Goal: Transaction & Acquisition: Purchase product/service

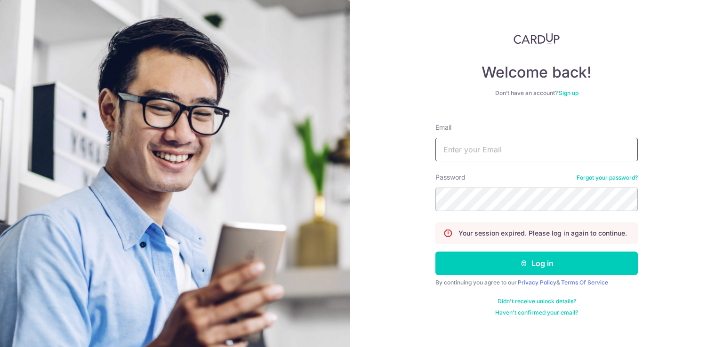
type input "[EMAIL_ADDRESS][DOMAIN_NAME]"
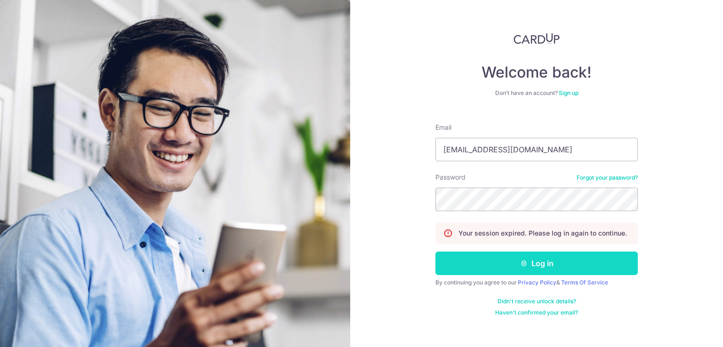
click at [498, 260] on button "Log in" at bounding box center [536, 264] width 202 height 24
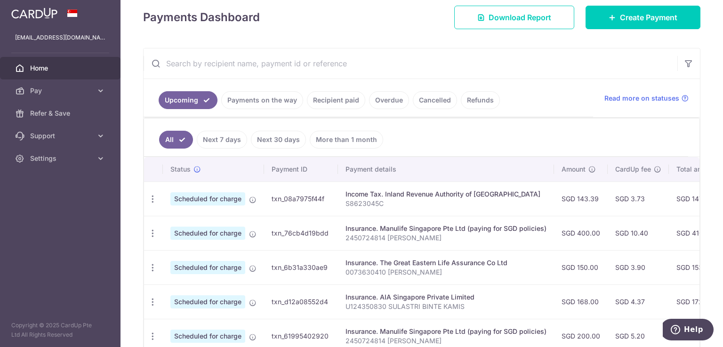
scroll to position [41, 0]
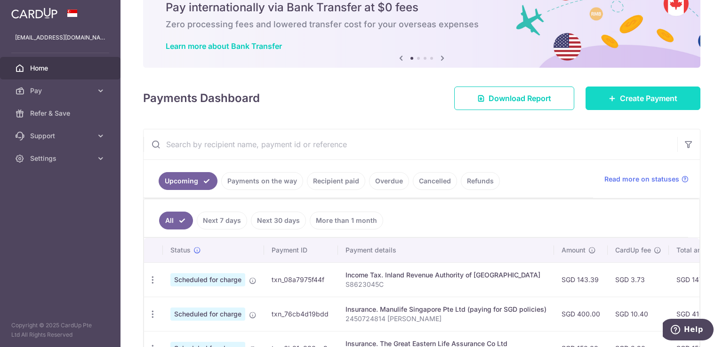
click at [616, 106] on link "Create Payment" at bounding box center [643, 99] width 115 height 24
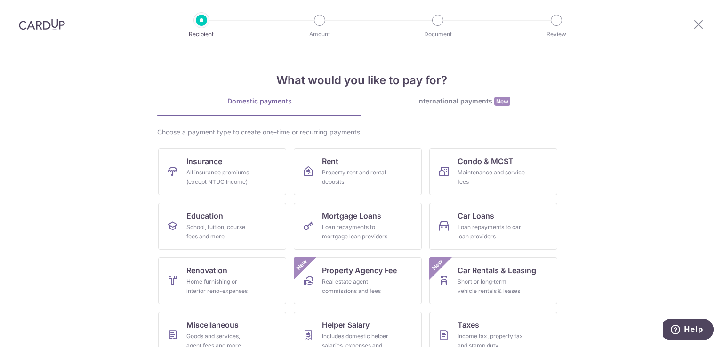
scroll to position [73, 0]
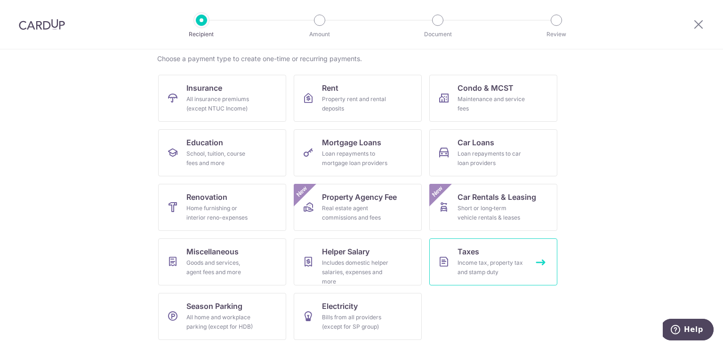
click at [496, 256] on link "Taxes Income tax, property tax and stamp duty" at bounding box center [493, 262] width 128 height 47
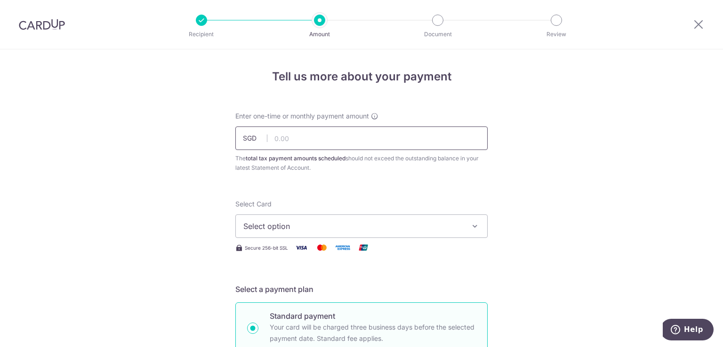
click at [278, 133] on input "text" at bounding box center [361, 139] width 252 height 24
click at [358, 142] on input "text" at bounding box center [361, 139] width 252 height 24
type input "143.39"
click at [449, 232] on button "Select option" at bounding box center [361, 227] width 252 height 24
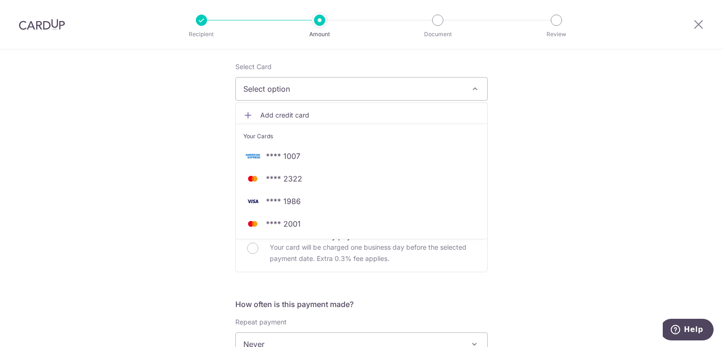
scroll to position [145, 0]
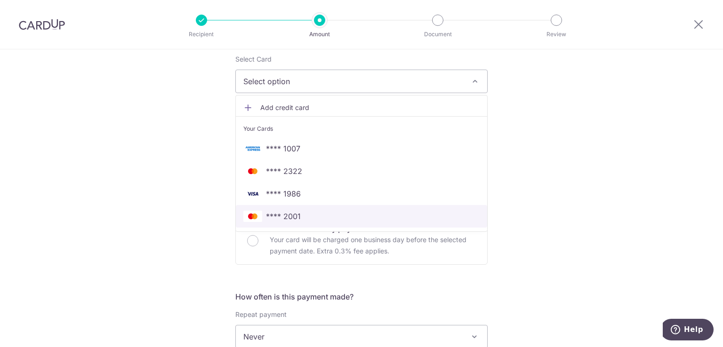
click at [322, 212] on span "**** 2001" at bounding box center [361, 216] width 236 height 11
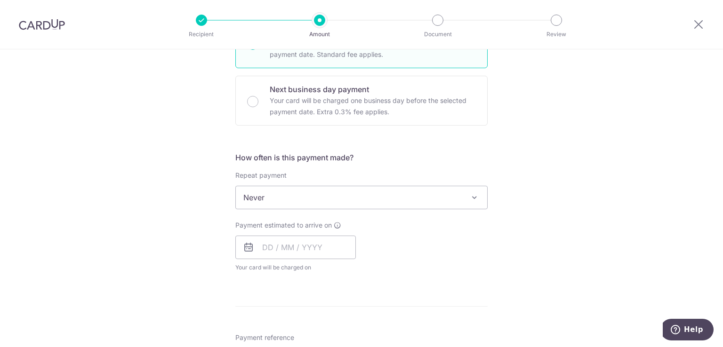
scroll to position [287, 0]
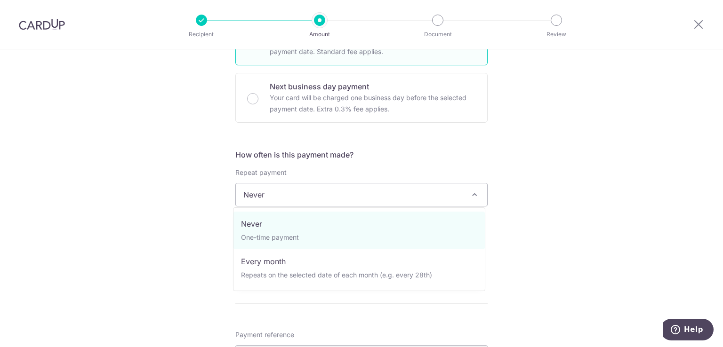
click at [391, 190] on span "Never" at bounding box center [361, 195] width 251 height 23
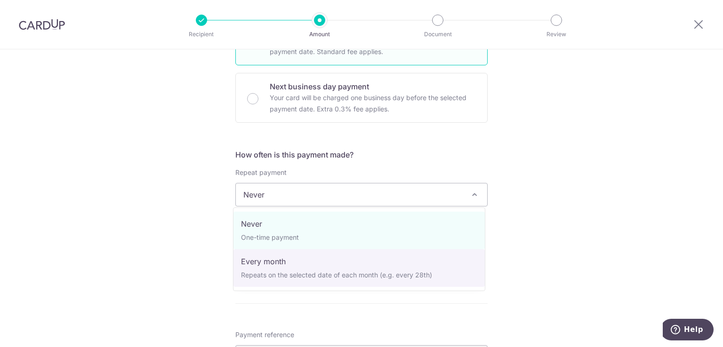
select select "3"
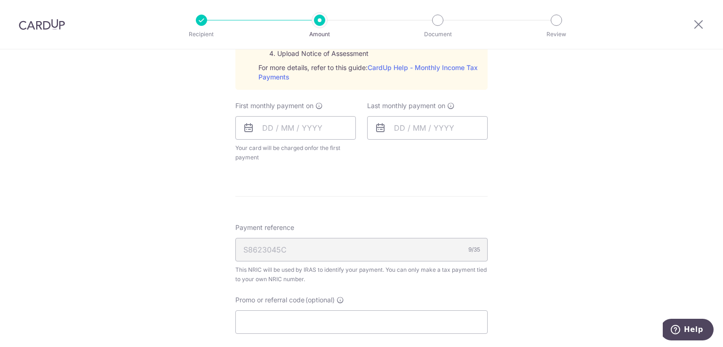
scroll to position [502, 0]
click at [342, 132] on input "text" at bounding box center [295, 128] width 120 height 24
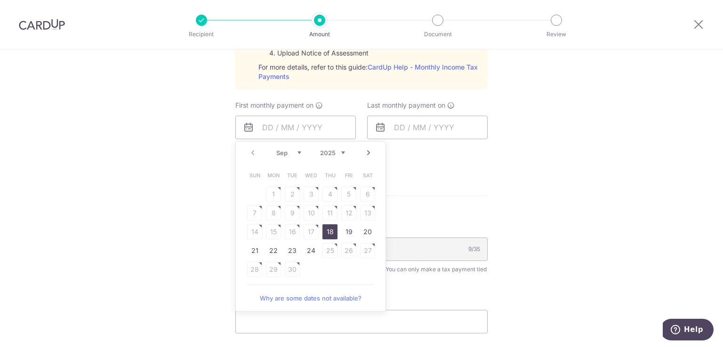
click at [267, 154] on div "Prev Next Sep Oct Nov Dec 2025 2026" at bounding box center [311, 153] width 150 height 23
click at [366, 153] on link "Next" at bounding box center [368, 152] width 11 height 11
click at [307, 212] on link "8" at bounding box center [311, 213] width 15 height 15
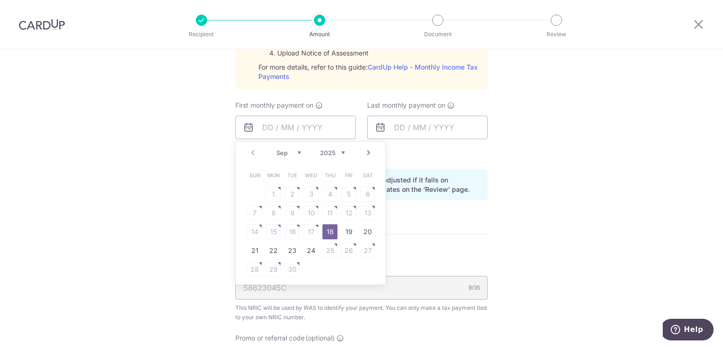
type input "08/10/2025"
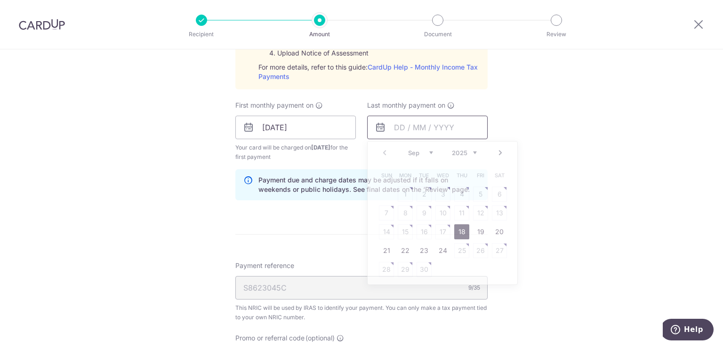
click at [461, 128] on input "text" at bounding box center [427, 128] width 120 height 24
click at [471, 153] on select "2025 2026" at bounding box center [464, 153] width 25 height 8
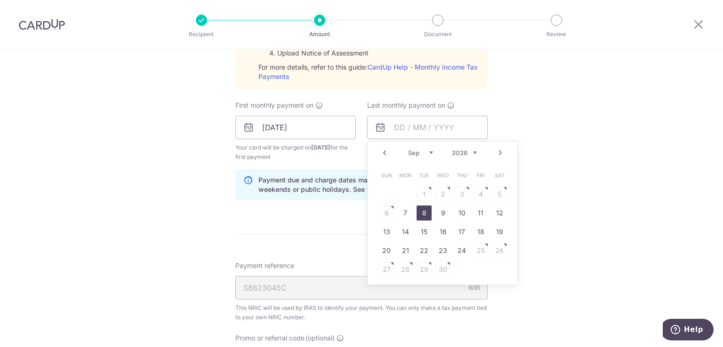
click at [425, 213] on link "8" at bounding box center [424, 213] width 15 height 15
type input "[DATE]"
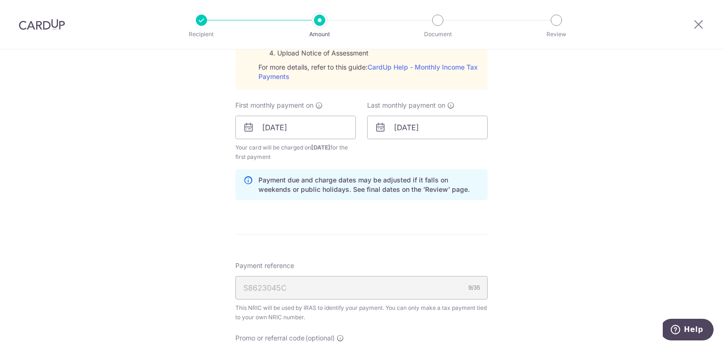
click at [550, 154] on div "Tell us more about your payment Enter one-time or monthly payment amount SGD 14…" at bounding box center [361, 57] width 723 height 1020
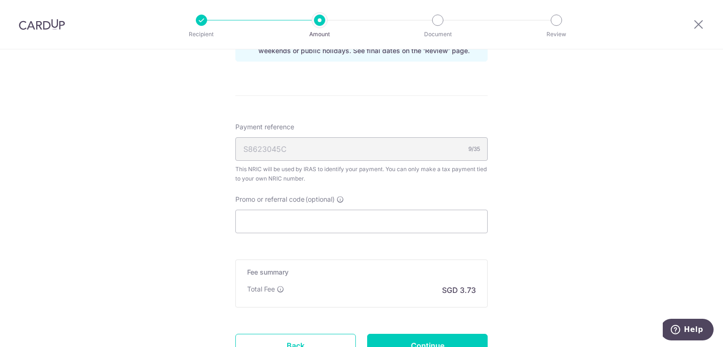
scroll to position [647, 0]
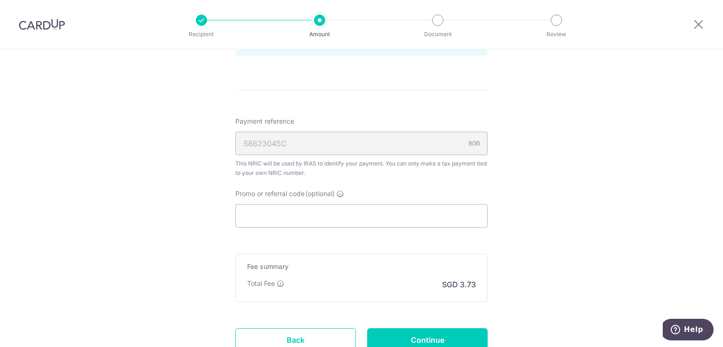
click at [391, 143] on div "S8623045C 9/35" at bounding box center [361, 144] width 252 height 24
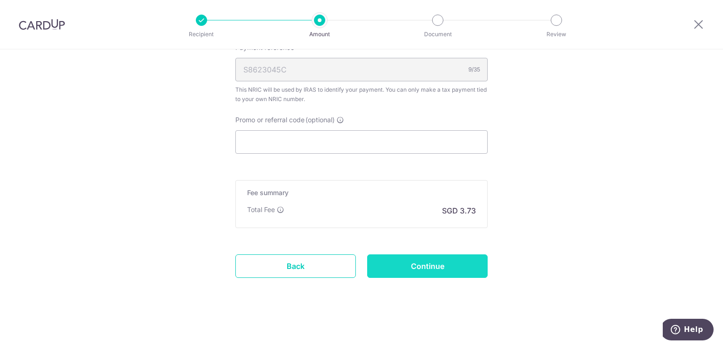
click at [402, 268] on input "Continue" at bounding box center [427, 267] width 120 height 24
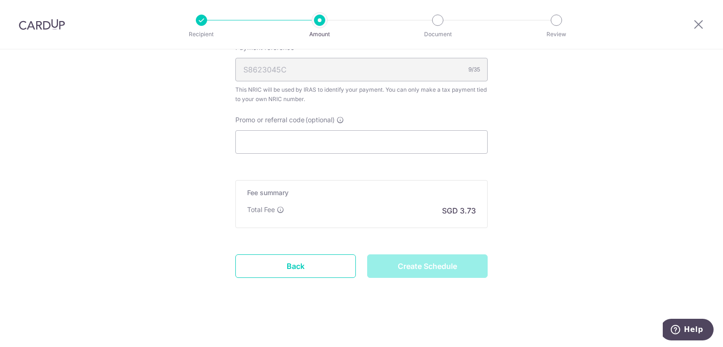
type input "Create Schedule"
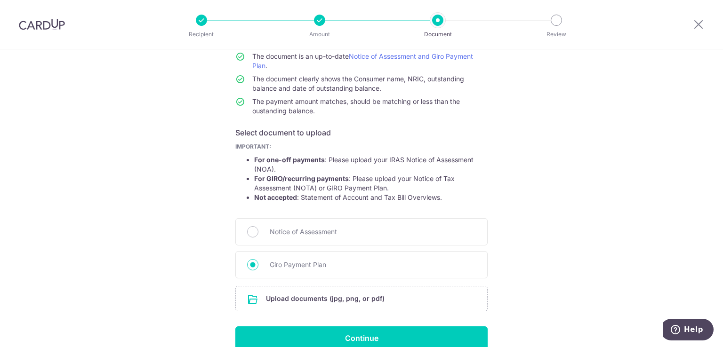
scroll to position [132, 0]
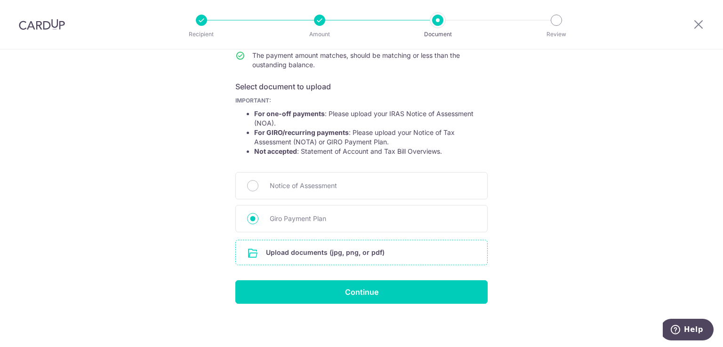
click at [386, 261] on input "file" at bounding box center [361, 253] width 251 height 24
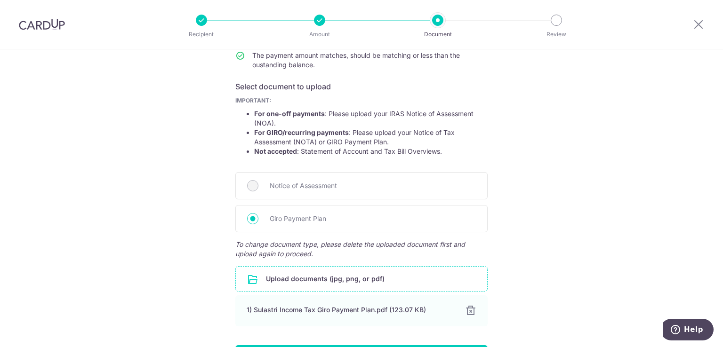
scroll to position [198, 0]
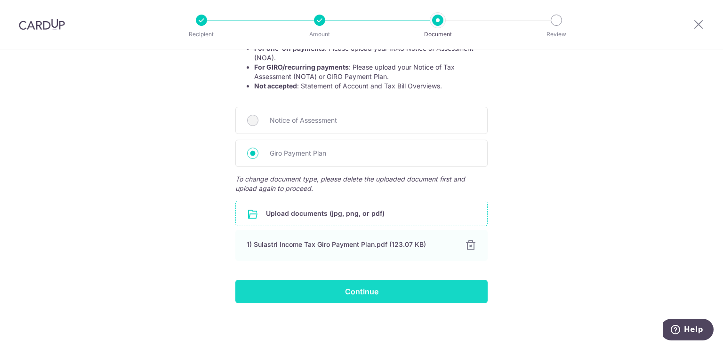
click at [418, 285] on input "Continue" at bounding box center [361, 292] width 252 height 24
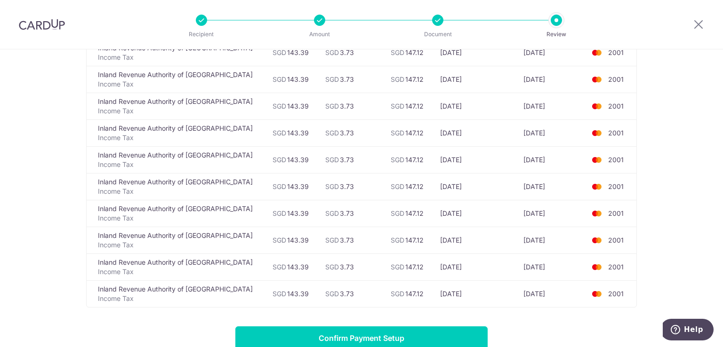
scroll to position [168, 0]
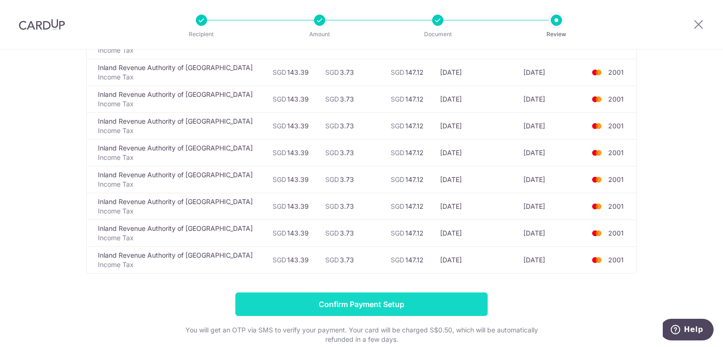
click at [426, 303] on input "Confirm Payment Setup" at bounding box center [361, 305] width 252 height 24
